Goal: Information Seeking & Learning: Learn about a topic

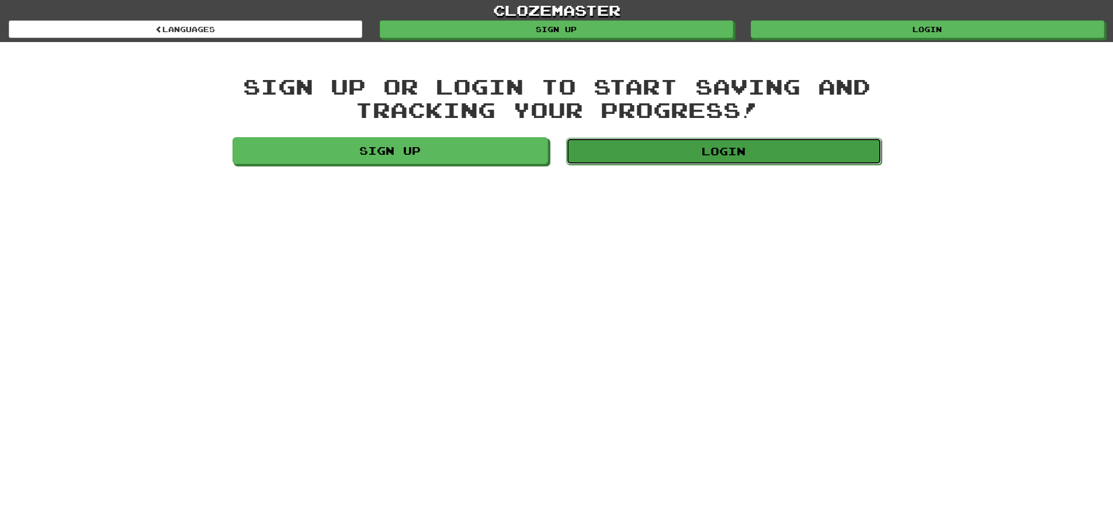
click at [665, 151] on link "Login" at bounding box center [724, 151] width 316 height 27
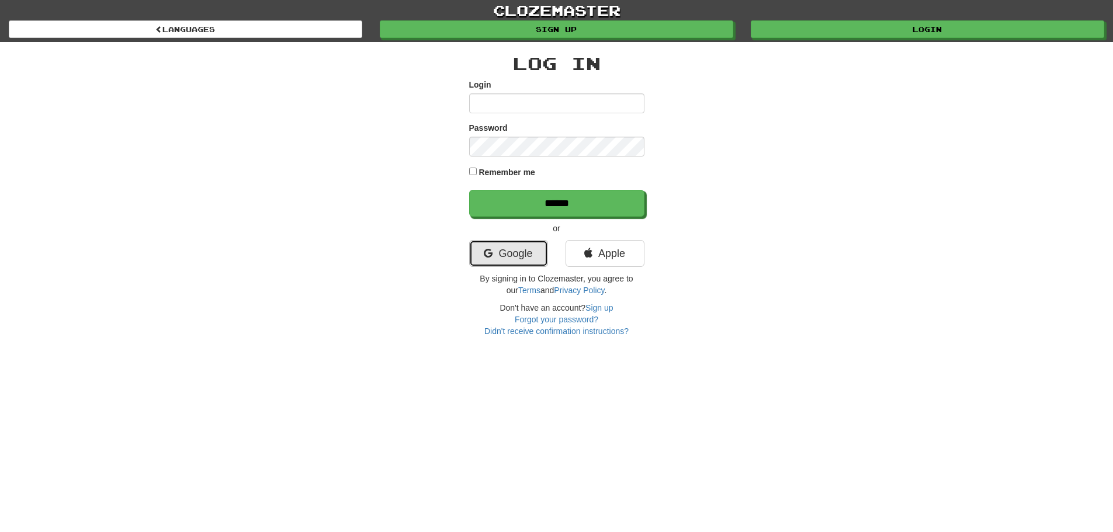
click at [511, 250] on link "Google" at bounding box center [508, 253] width 79 height 27
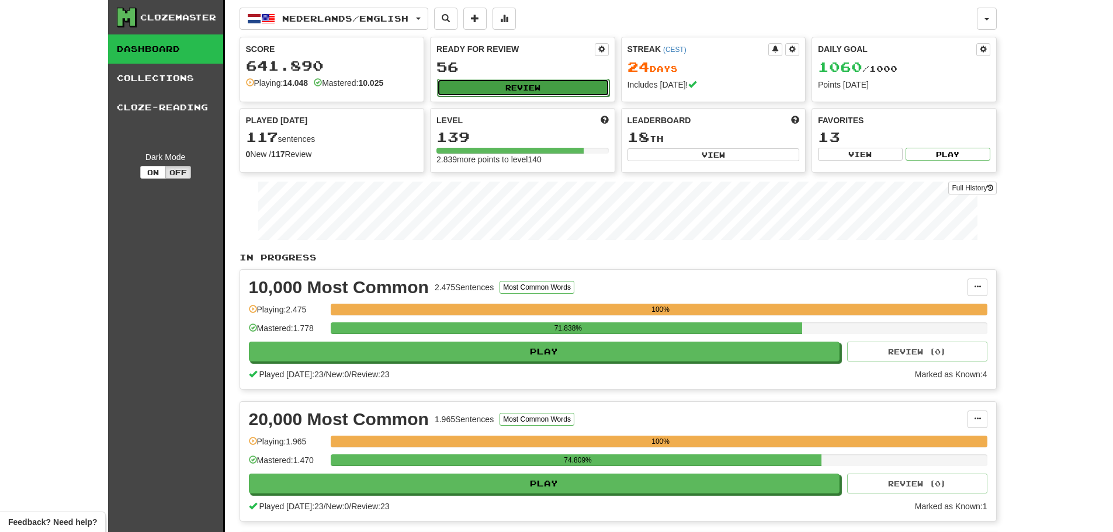
click at [480, 86] on button "Review" at bounding box center [523, 88] width 172 height 18
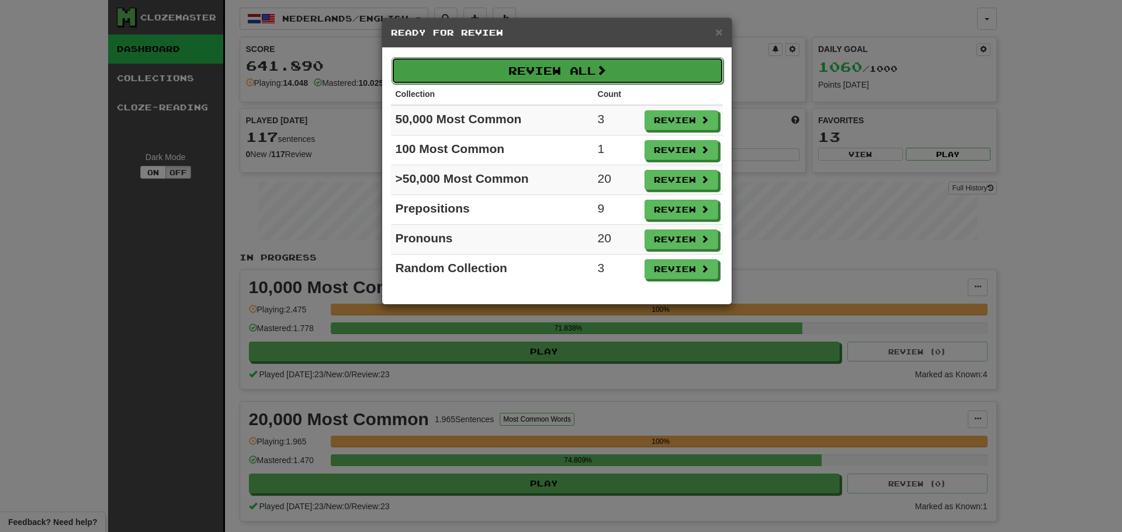
click at [494, 68] on button "Review All" at bounding box center [558, 70] width 332 height 27
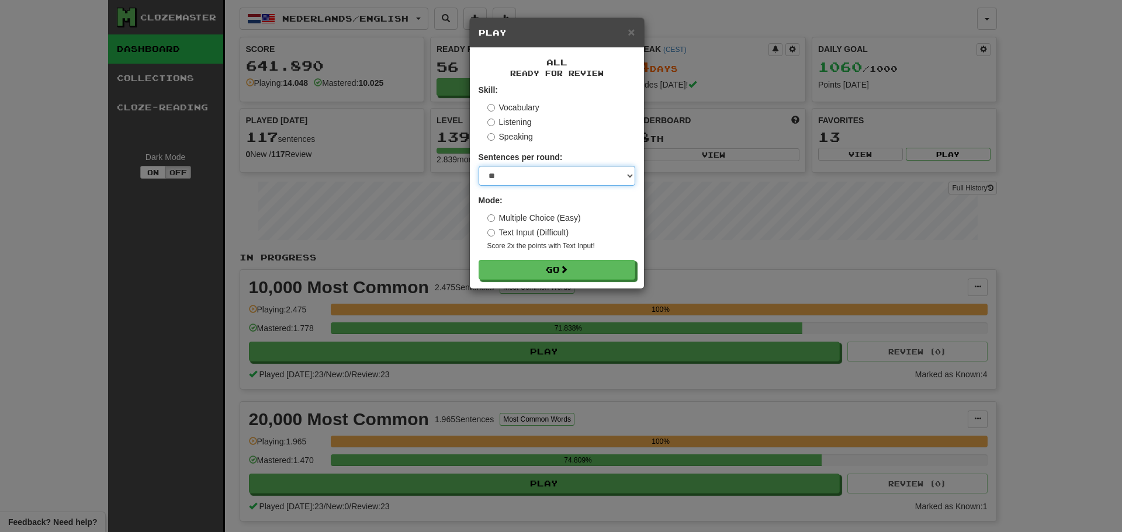
click at [541, 168] on select "* ** ** ** ** ** *** ********" at bounding box center [557, 176] width 157 height 20
select select "********"
click at [479, 166] on select "* ** ** ** ** ** *** ********" at bounding box center [557, 176] width 157 height 20
click at [534, 272] on button "Go" at bounding box center [557, 271] width 157 height 20
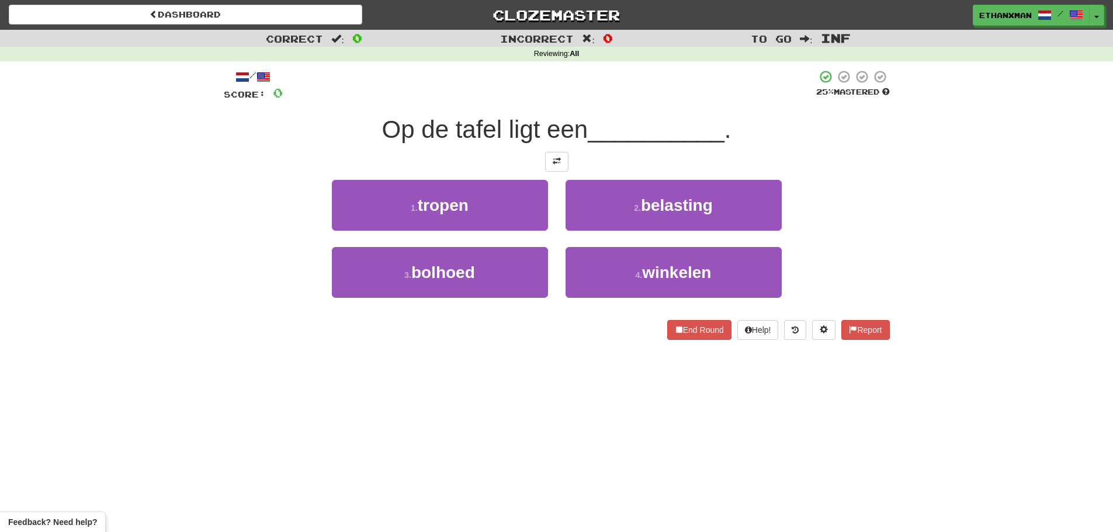
click at [165, 321] on div "Correct : 0 Incorrect : 0 To go : Inf Reviewing : All / Score: 0 25 % Mastered …" at bounding box center [556, 193] width 1113 height 327
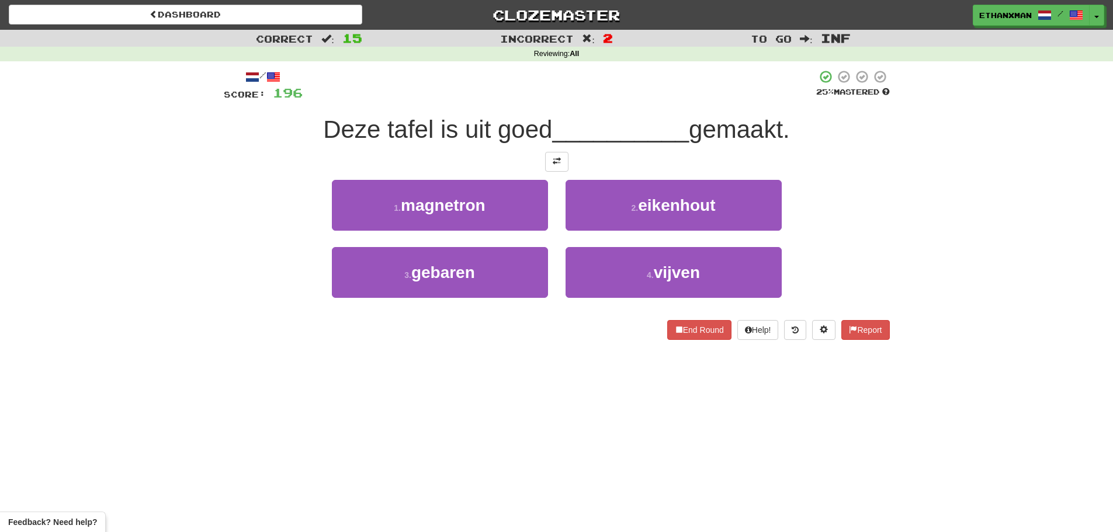
click at [101, 312] on div "Correct : 15 Incorrect : 2 To go : Inf Reviewing : All / Score: 196 25 % Master…" at bounding box center [556, 193] width 1113 height 327
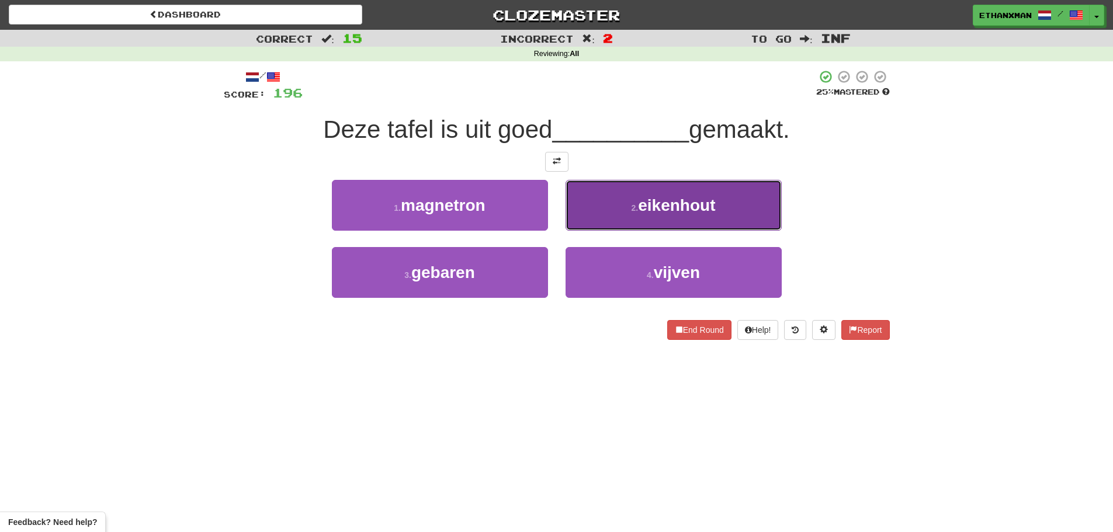
click at [659, 207] on span "eikenhout" at bounding box center [676, 205] width 77 height 18
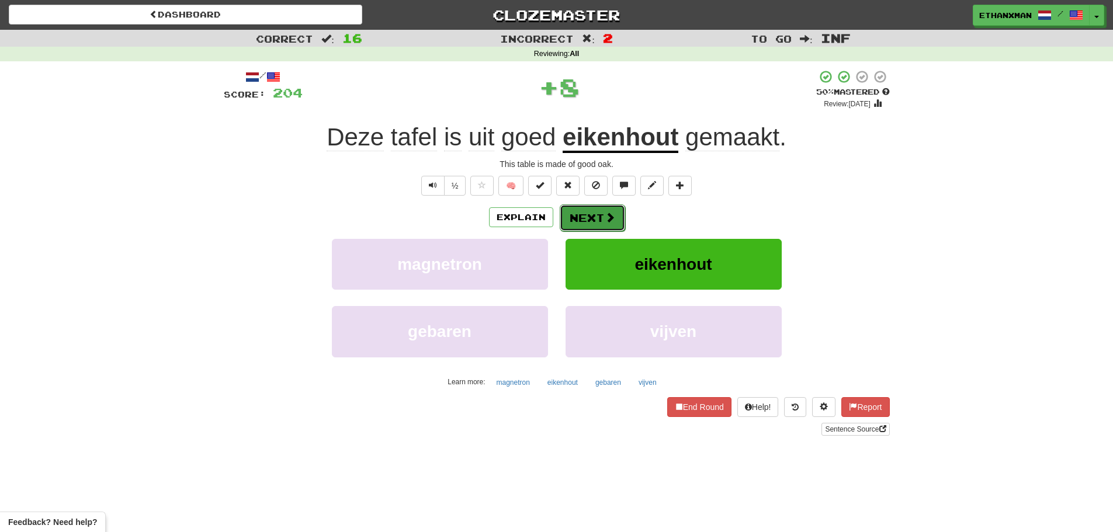
click at [575, 220] on button "Next" at bounding box center [592, 218] width 65 height 27
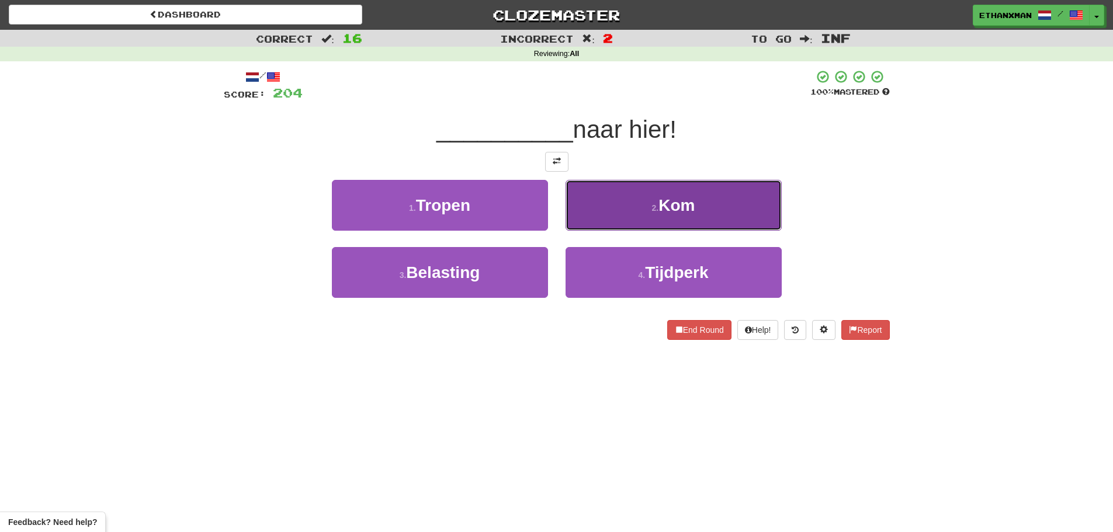
click at [628, 197] on button "2 . Kom" at bounding box center [674, 205] width 216 height 51
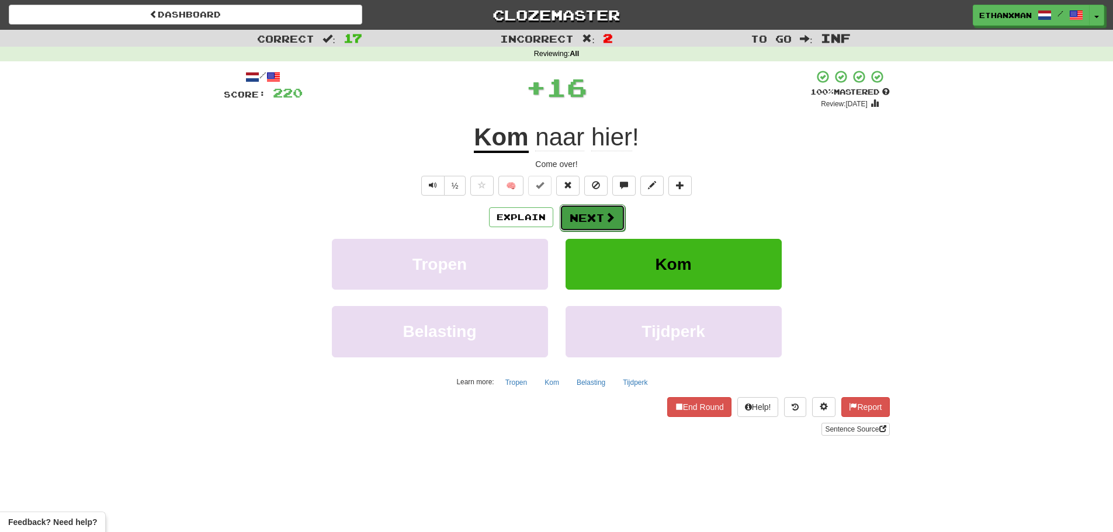
click at [603, 216] on button "Next" at bounding box center [592, 218] width 65 height 27
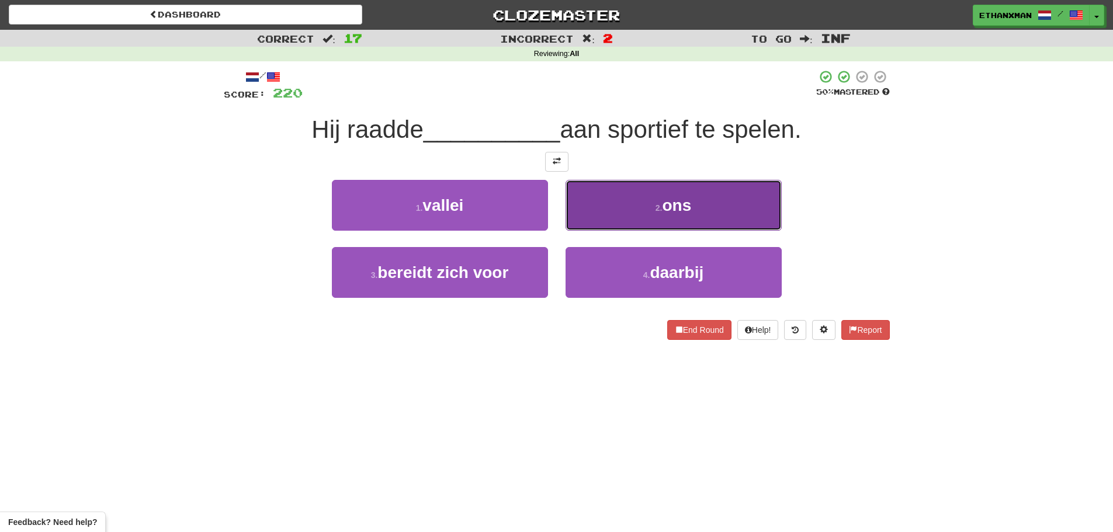
click at [660, 213] on button "2 . ons" at bounding box center [674, 205] width 216 height 51
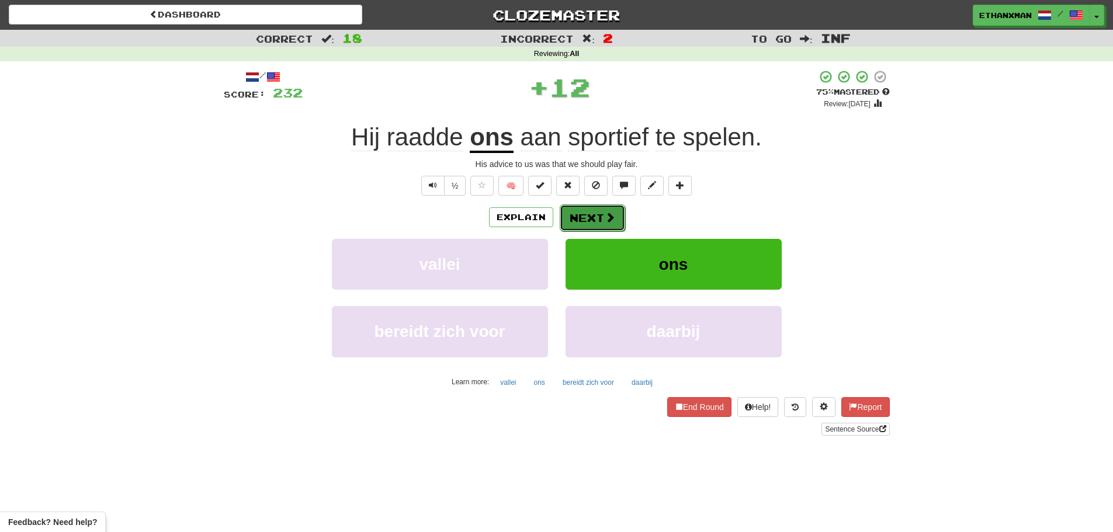
click at [585, 218] on button "Next" at bounding box center [592, 218] width 65 height 27
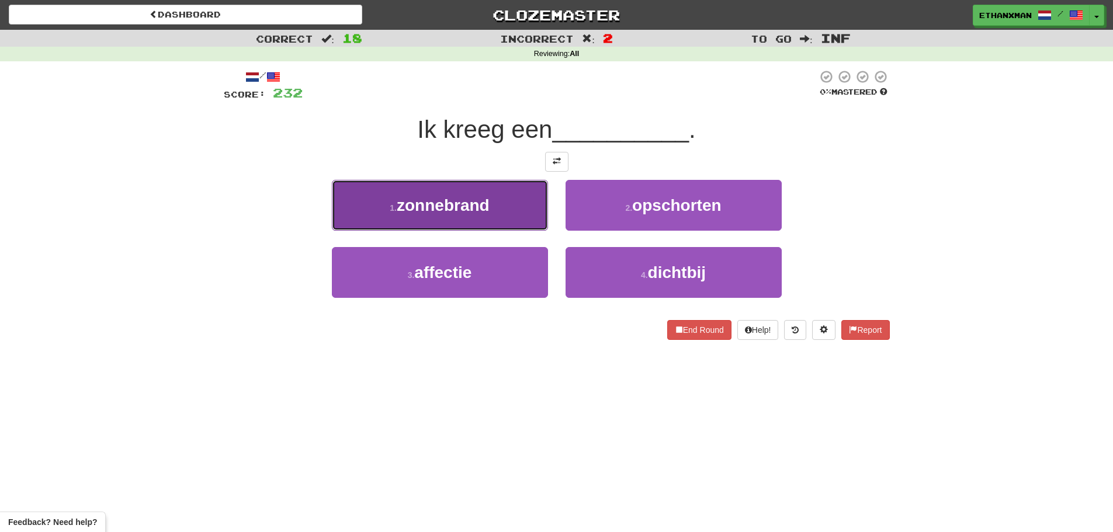
click at [523, 194] on button "1 . zonnebrand" at bounding box center [440, 205] width 216 height 51
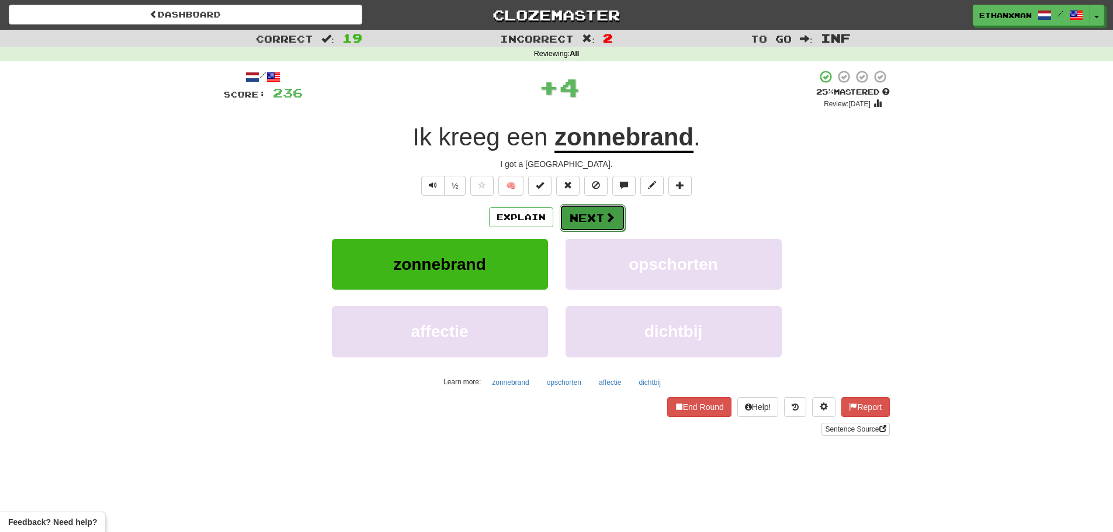
click at [621, 212] on button "Next" at bounding box center [592, 218] width 65 height 27
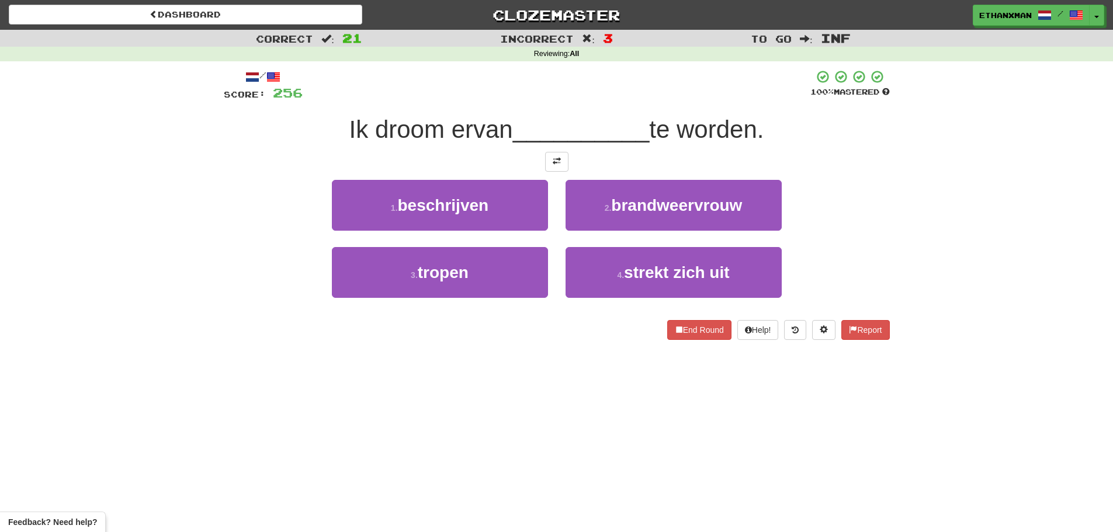
click at [85, 282] on div "Correct : 21 Incorrect : 3 To go : Inf Reviewing : All / Score: 256 100 % Maste…" at bounding box center [556, 193] width 1113 height 327
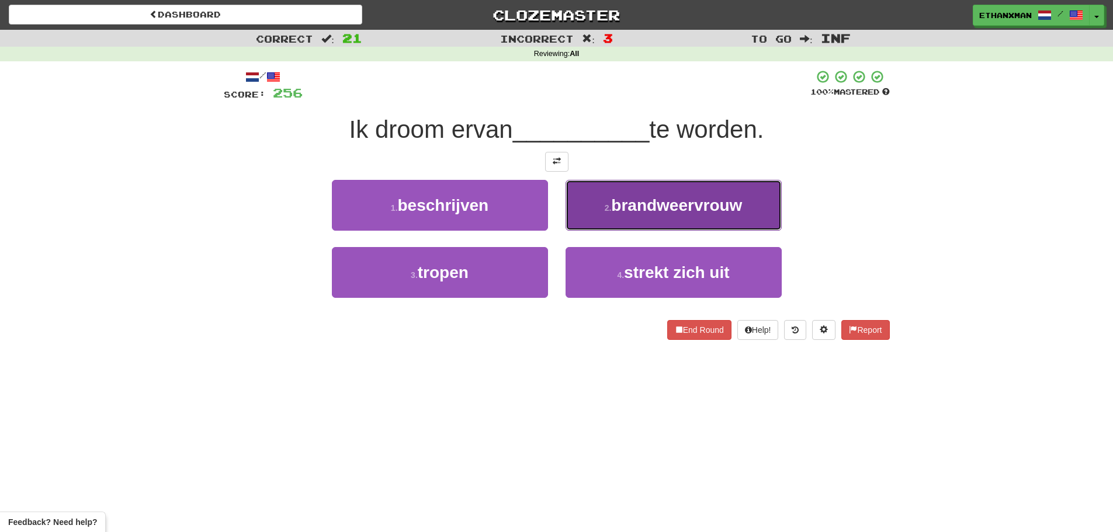
click at [655, 211] on span "brandweervrouw" at bounding box center [676, 205] width 131 height 18
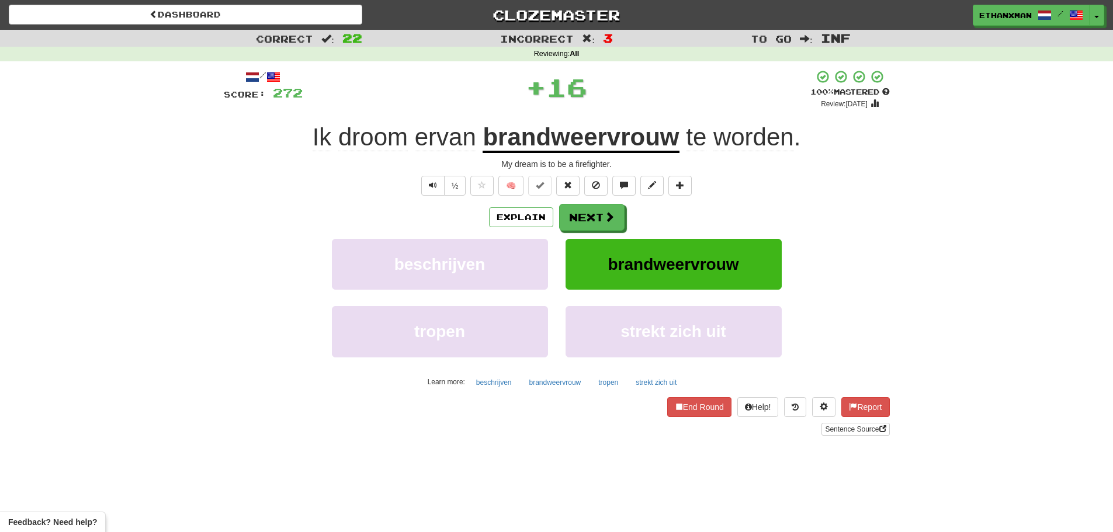
click at [625, 225] on div "Explain Next" at bounding box center [557, 217] width 666 height 27
click at [607, 220] on span at bounding box center [610, 217] width 11 height 11
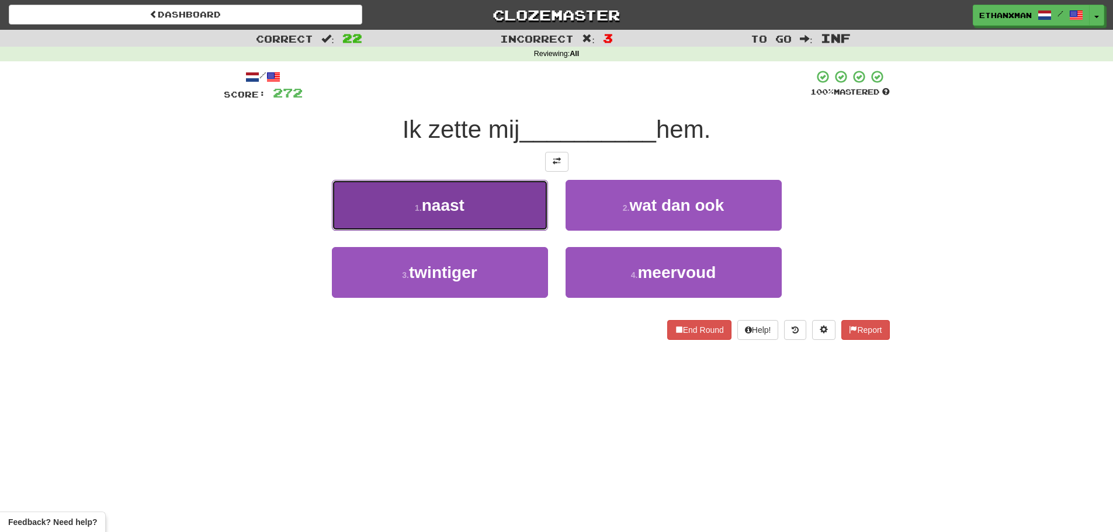
click at [500, 216] on button "1 . naast" at bounding box center [440, 205] width 216 height 51
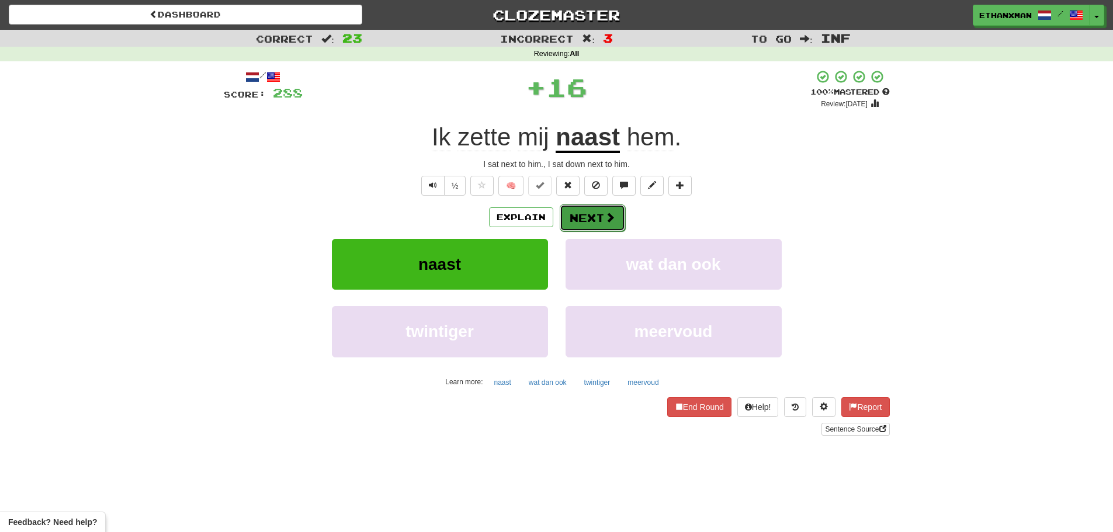
click at [600, 226] on button "Next" at bounding box center [592, 218] width 65 height 27
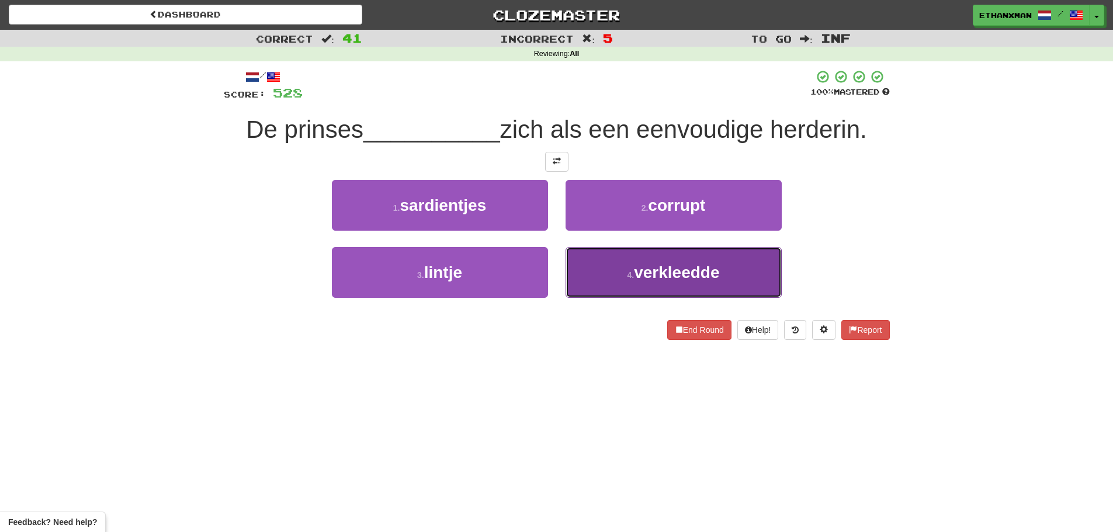
click at [639, 274] on span "verkleedde" at bounding box center [676, 273] width 85 height 18
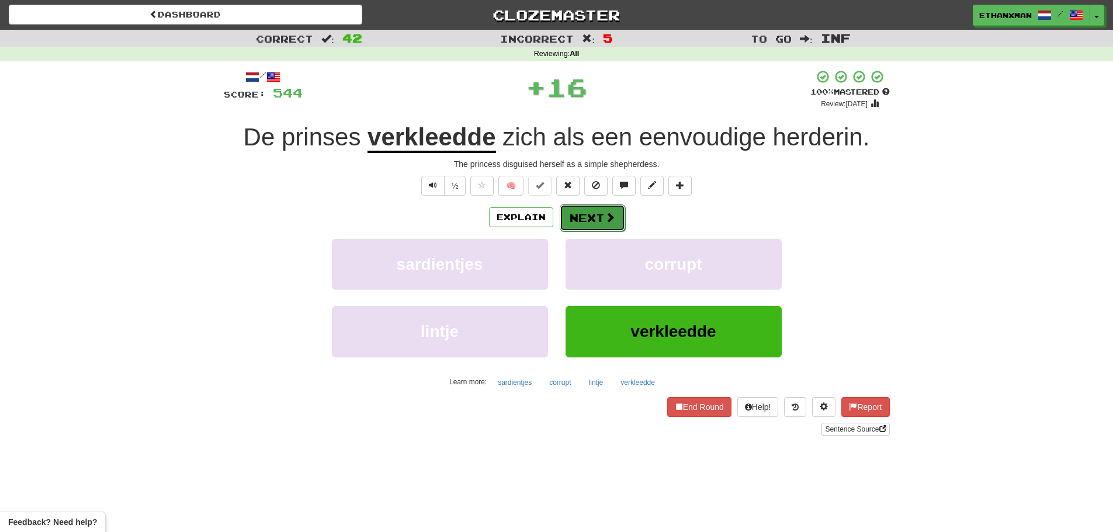
click at [585, 219] on button "Next" at bounding box center [592, 218] width 65 height 27
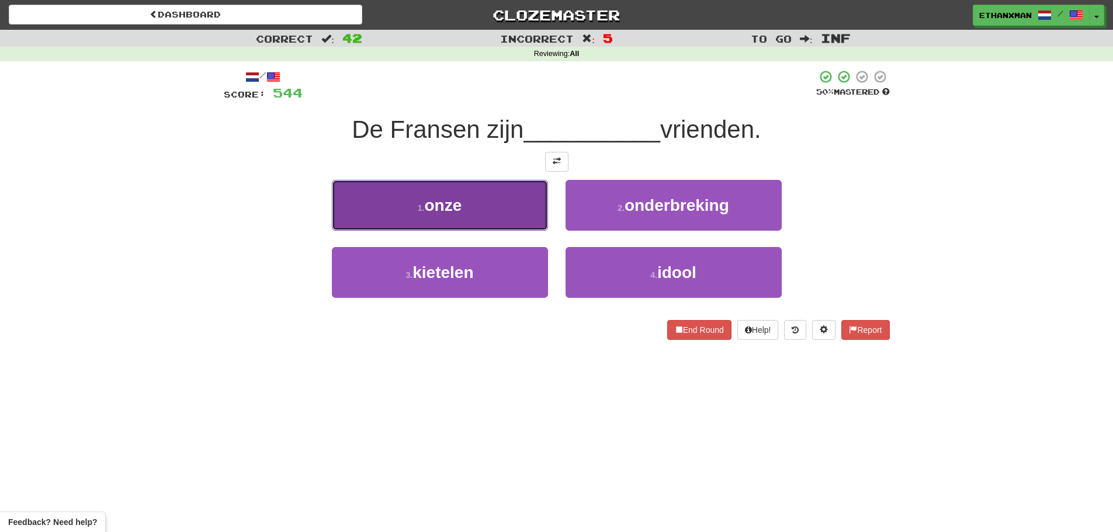
click at [521, 213] on button "1 . onze" at bounding box center [440, 205] width 216 height 51
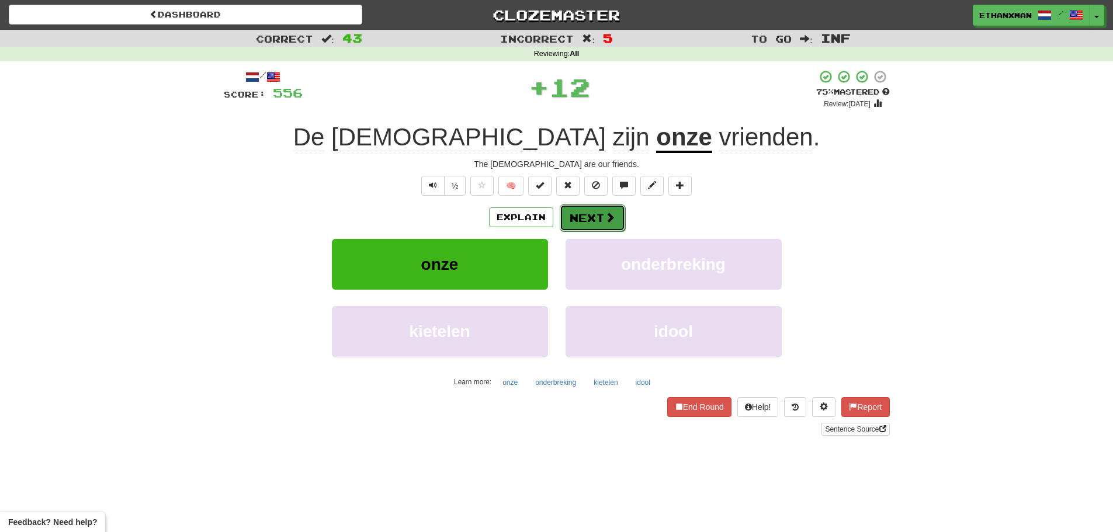
click at [596, 222] on button "Next" at bounding box center [592, 218] width 65 height 27
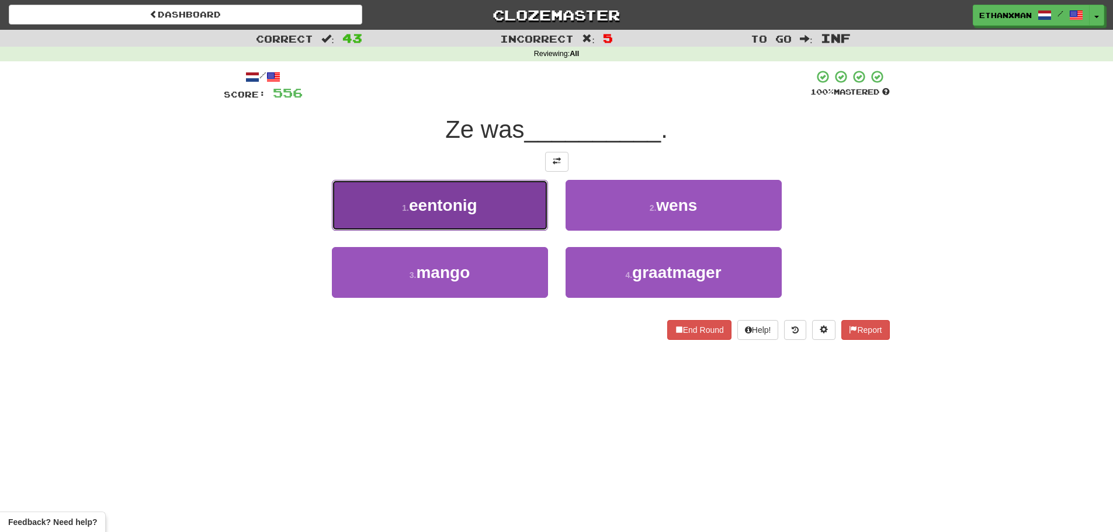
click at [478, 216] on button "1 . eentonig" at bounding box center [440, 205] width 216 height 51
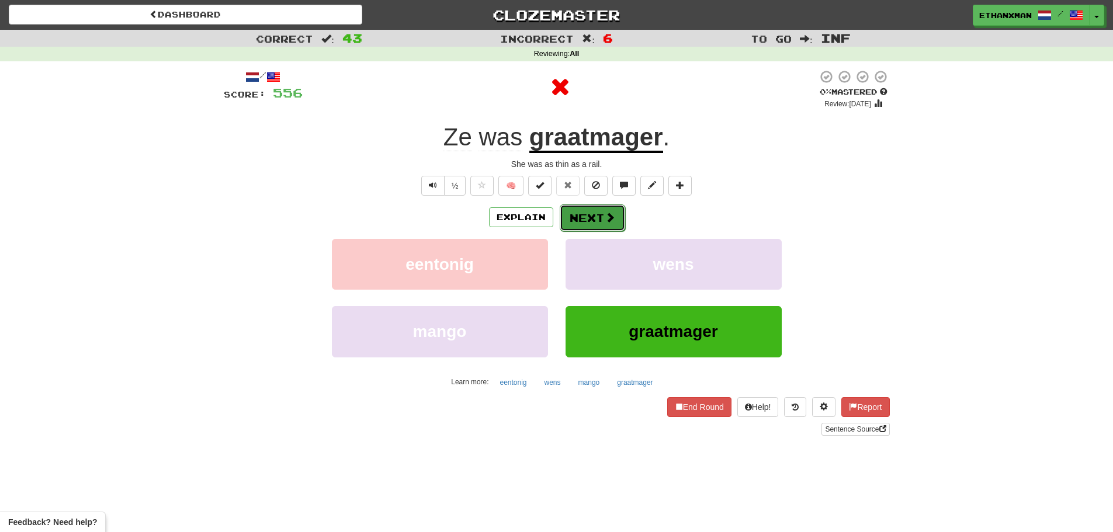
click at [613, 212] on span at bounding box center [610, 217] width 11 height 11
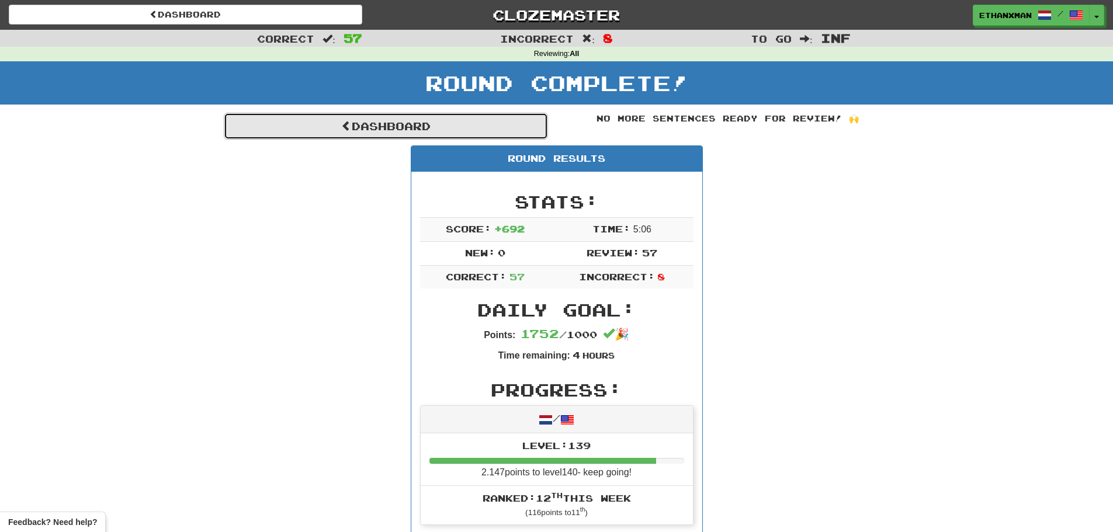
click at [440, 133] on link "Dashboard" at bounding box center [386, 126] width 324 height 27
